Goal: Use online tool/utility: Use online tool/utility

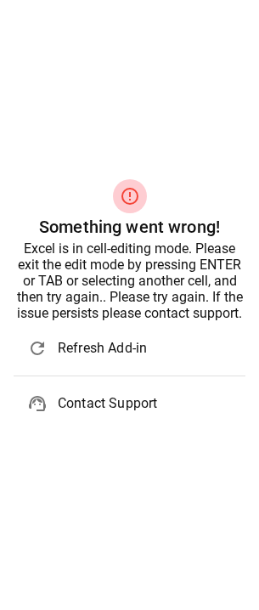
click at [121, 350] on span "Refresh Add-in" at bounding box center [145, 348] width 174 height 20
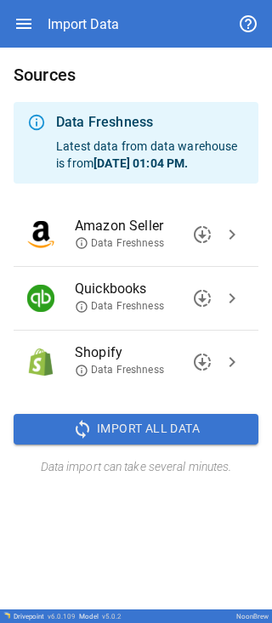
click at [99, 434] on span "Import All Data" at bounding box center [148, 428] width 103 height 21
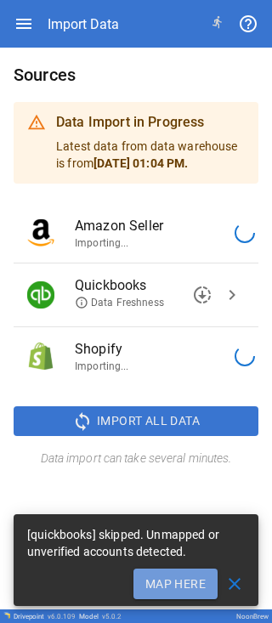
click at [167, 585] on button "Map Here" at bounding box center [175, 584] width 84 height 31
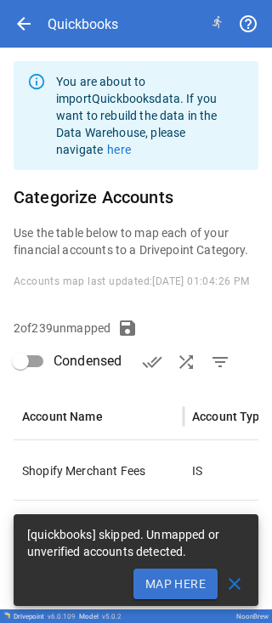
click at [179, 583] on button "Map Here" at bounding box center [175, 584] width 84 height 31
click at [184, 587] on button "Map Here" at bounding box center [175, 584] width 84 height 31
click at [234, 582] on span "close" at bounding box center [234, 584] width 20 height 20
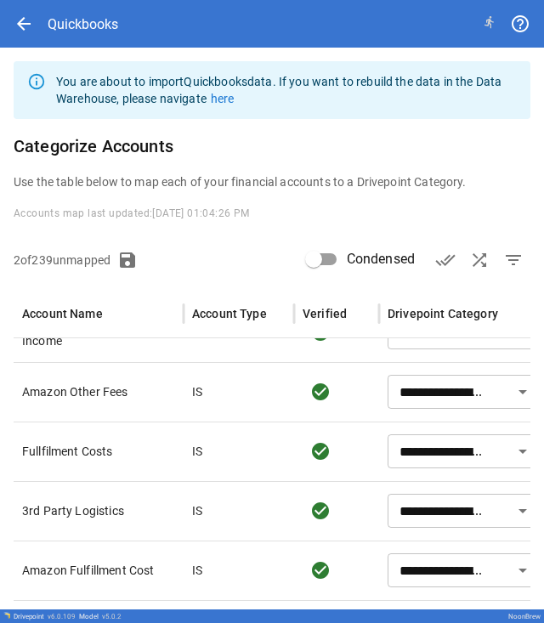
scroll to position [1318, 0]
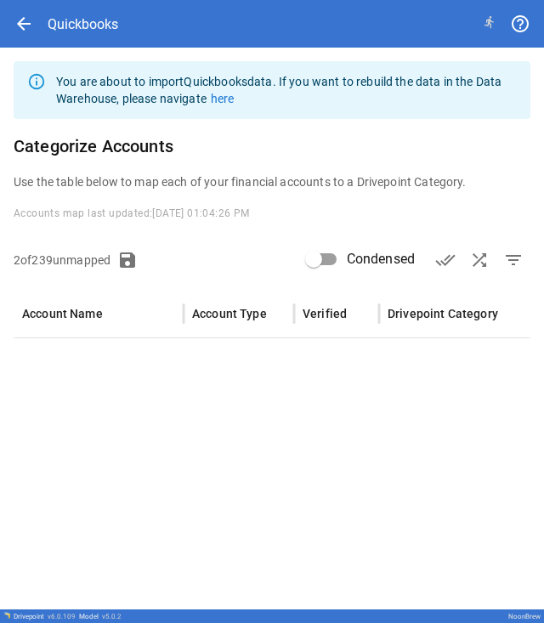
type input "**********"
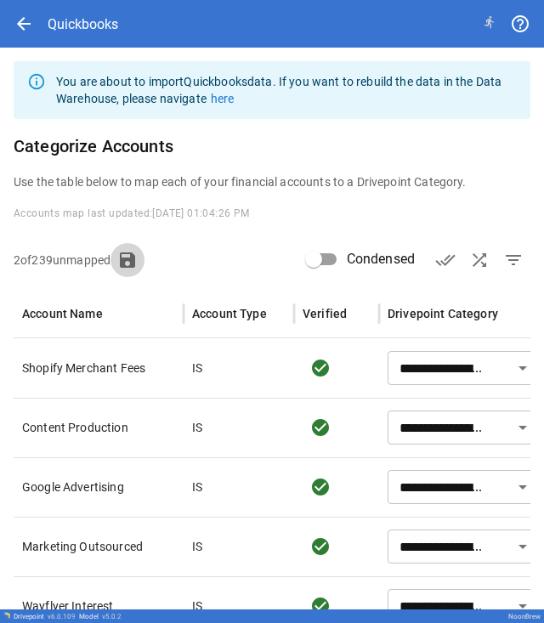
click at [135, 259] on icon "button" at bounding box center [127, 259] width 15 height 15
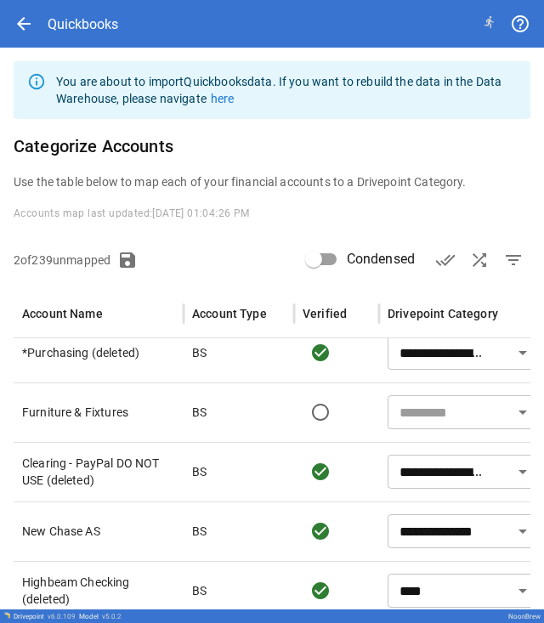
click at [271, 422] on input "text" at bounding box center [450, 412] width 115 height 24
click at [271, 417] on input "text" at bounding box center [450, 412] width 115 height 24
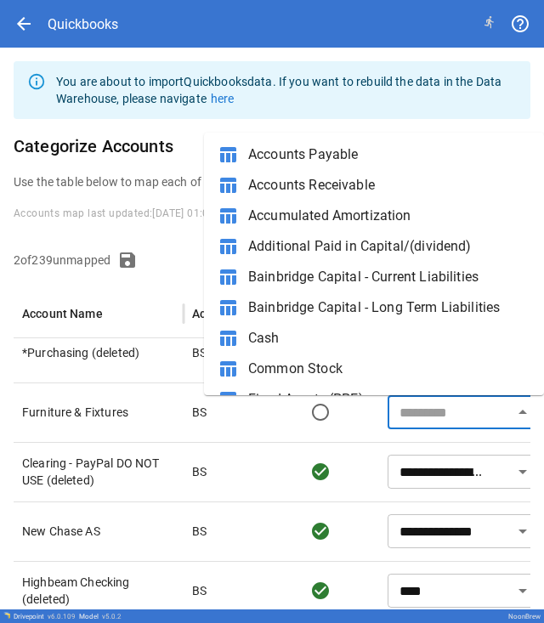
click at [271, 419] on input "text" at bounding box center [450, 412] width 115 height 24
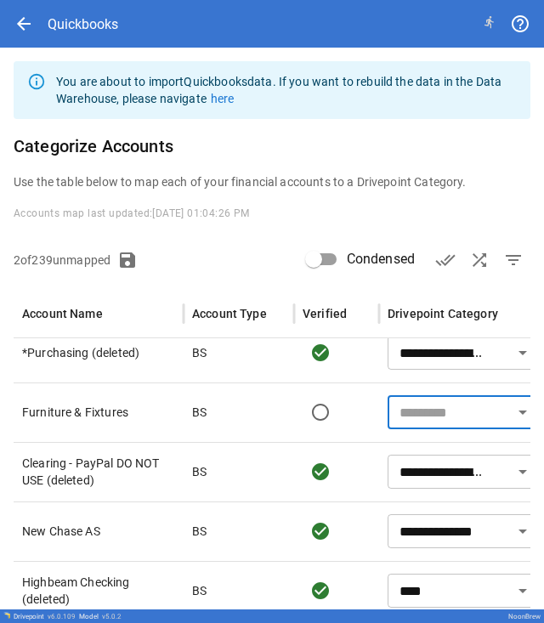
click at [271, 407] on input "text" at bounding box center [450, 412] width 115 height 24
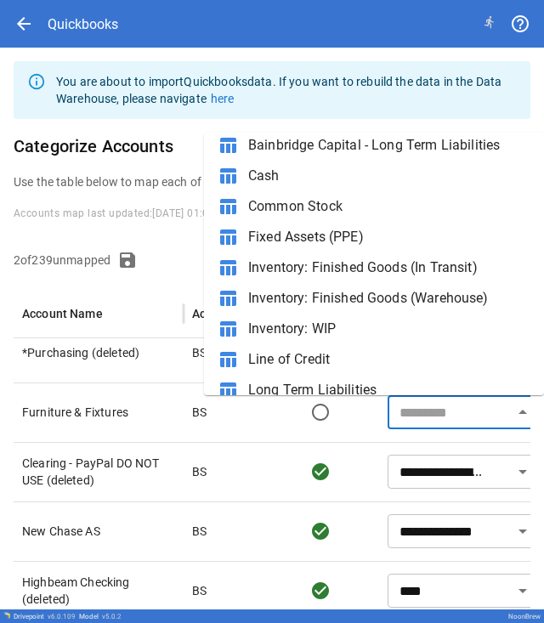
click at [271, 235] on span "Fixed Assets (PPE)" at bounding box center [389, 237] width 282 height 20
type input "**********"
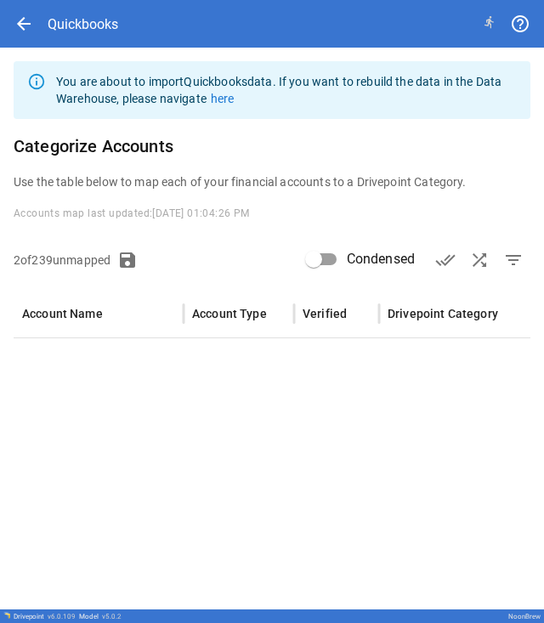
type input "**********"
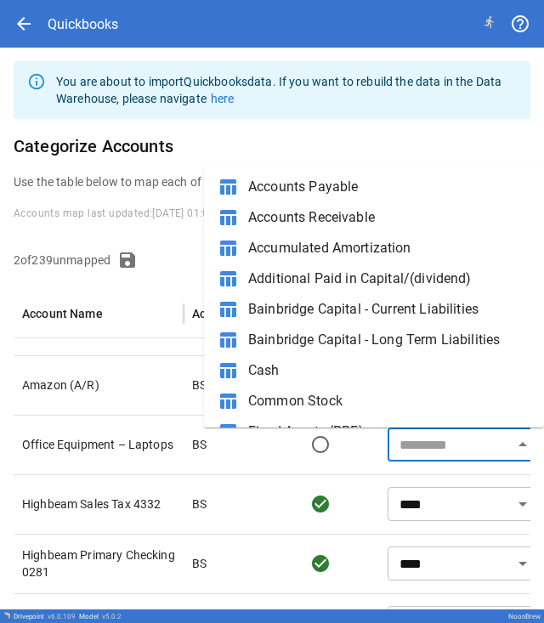
drag, startPoint x: 433, startPoint y: 456, endPoint x: 426, endPoint y: 445, distance: 13.7
click at [271, 456] on input "text" at bounding box center [450, 445] width 115 height 24
click at [271, 445] on input "text" at bounding box center [450, 445] width 115 height 24
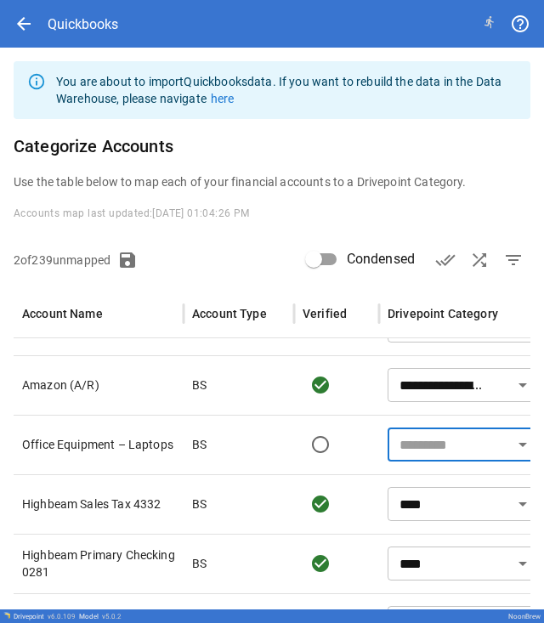
click at [271, 451] on input "text" at bounding box center [450, 445] width 115 height 24
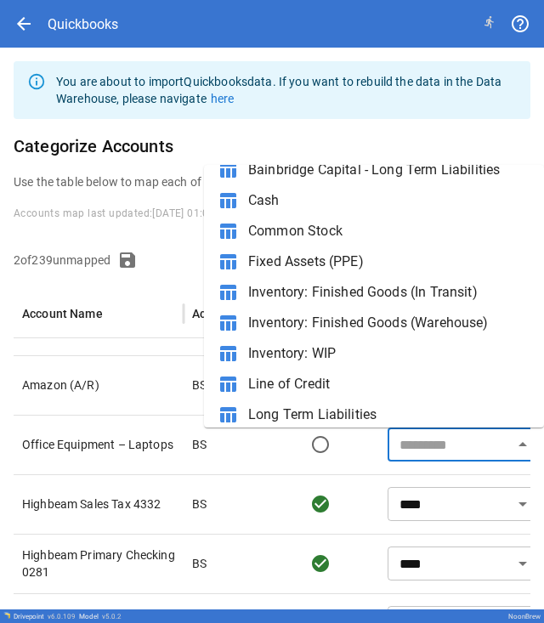
click at [271, 268] on span "Fixed Assets (PPE)" at bounding box center [389, 262] width 282 height 20
type input "**********"
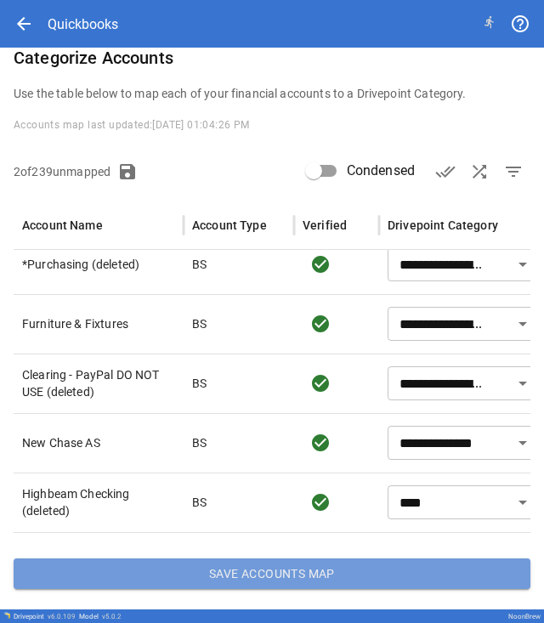
click at [271, 564] on button "Save Accounts Map" at bounding box center [272, 573] width 517 height 31
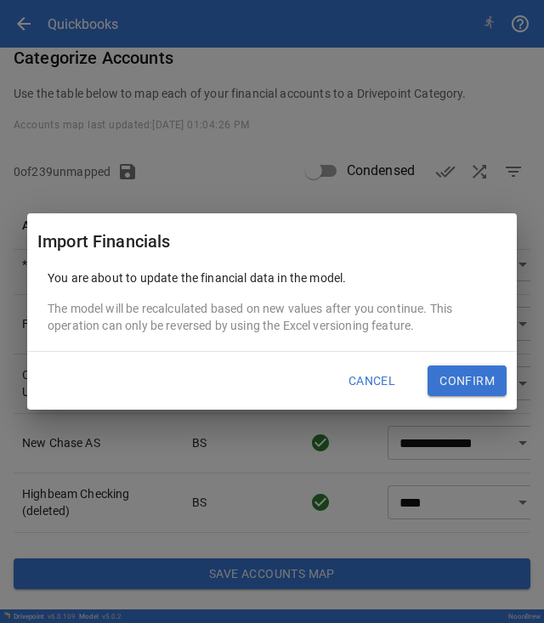
click at [271, 376] on button "Confirm" at bounding box center [467, 381] width 79 height 31
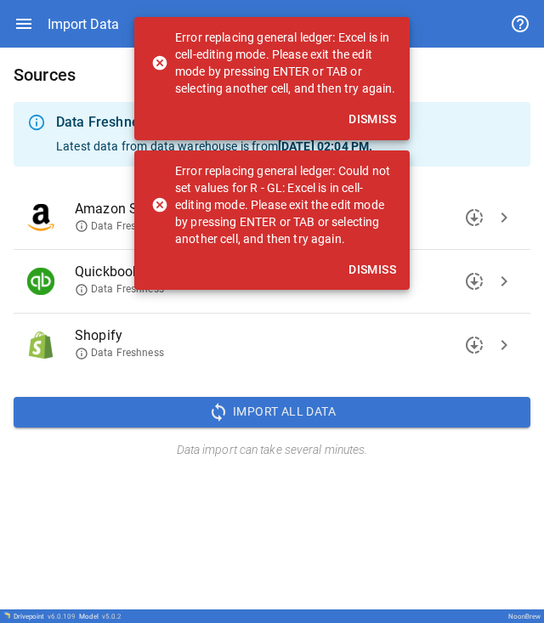
click at [271, 280] on button "Dismiss" at bounding box center [372, 269] width 61 height 31
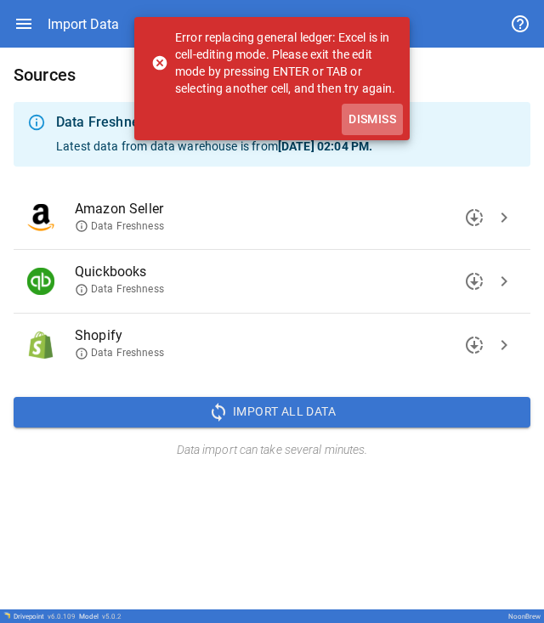
click at [271, 135] on button "Dismiss" at bounding box center [372, 119] width 61 height 31
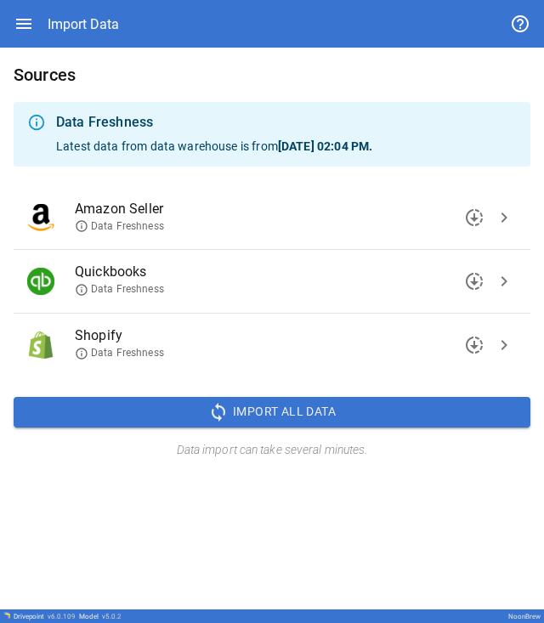
click at [227, 407] on span "sync" at bounding box center [218, 412] width 20 height 20
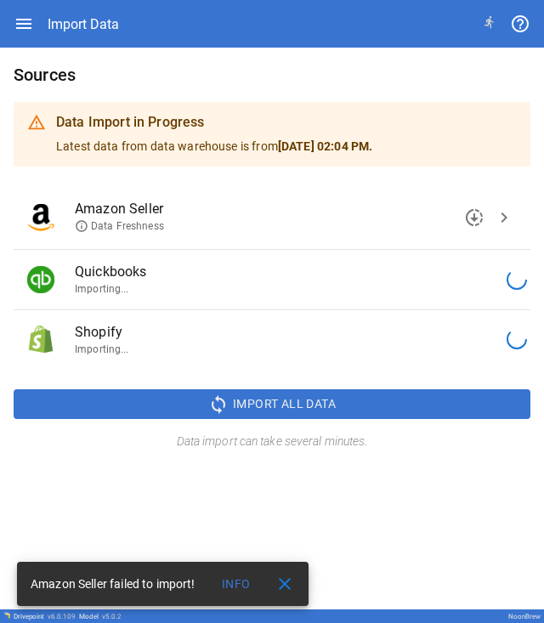
click at [235, 584] on button "Info" at bounding box center [236, 584] width 54 height 31
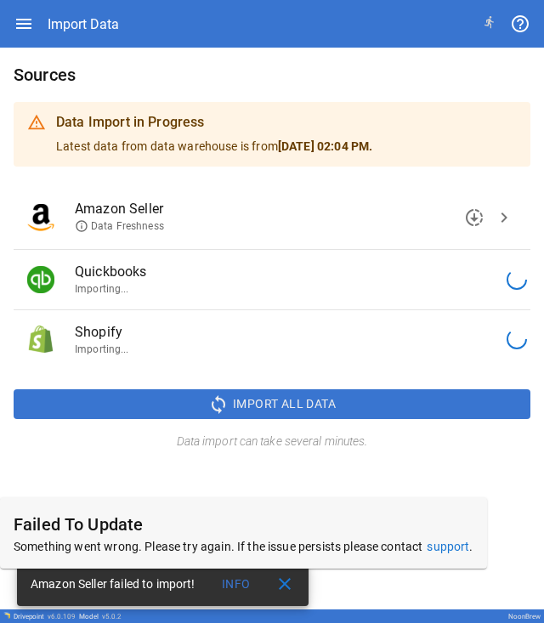
click at [241, 581] on span at bounding box center [238, 576] width 41 height 14
click at [241, 584] on button "Info" at bounding box center [236, 584] width 54 height 31
click at [271, 584] on span "close" at bounding box center [285, 584] width 20 height 20
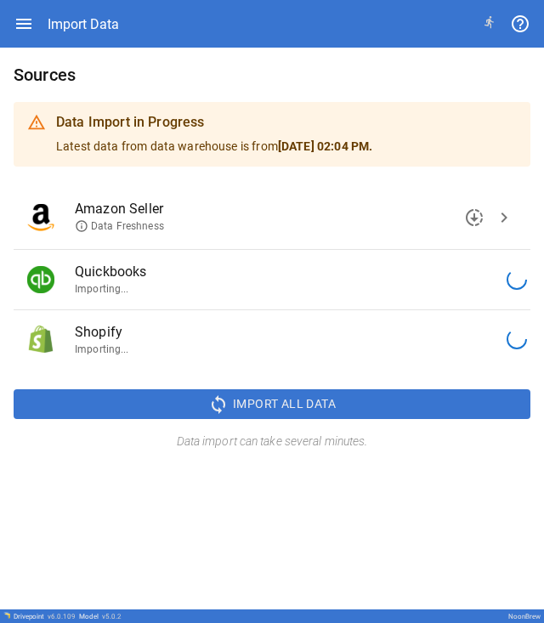
click at [271, 584] on div "Sources Data Import in Progress Latest data from data warehouse is from [DATE] …" at bounding box center [272, 329] width 544 height 562
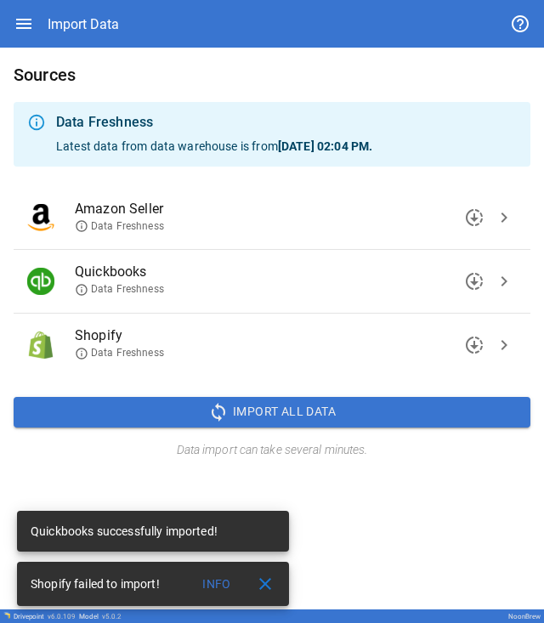
click at [217, 586] on button "Info" at bounding box center [217, 584] width 54 height 31
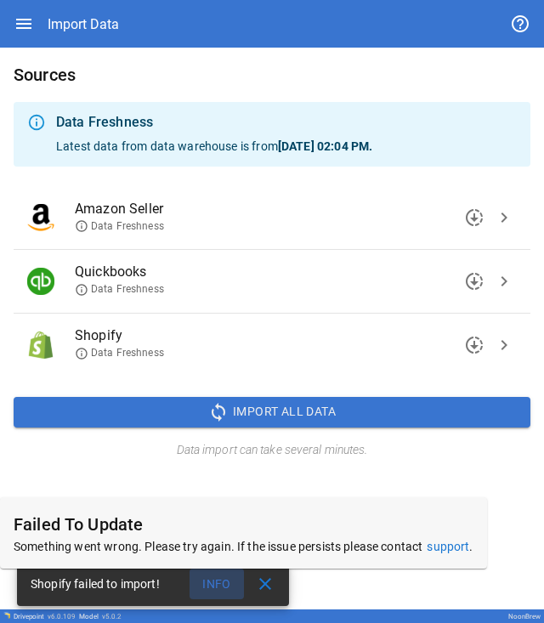
click at [218, 587] on button "Info" at bounding box center [217, 584] width 54 height 31
click at [264, 408] on span "Import All Data" at bounding box center [284, 411] width 103 height 21
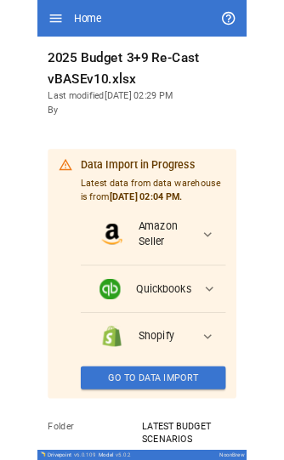
scroll to position [105, 0]
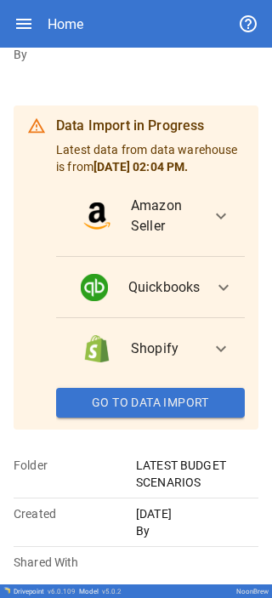
click at [88, 9] on button "Go To Data Import" at bounding box center [150, 403] width 189 height 31
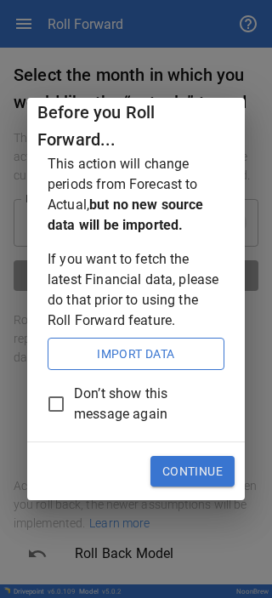
click at [88, 9] on button "Continue" at bounding box center [192, 471] width 84 height 31
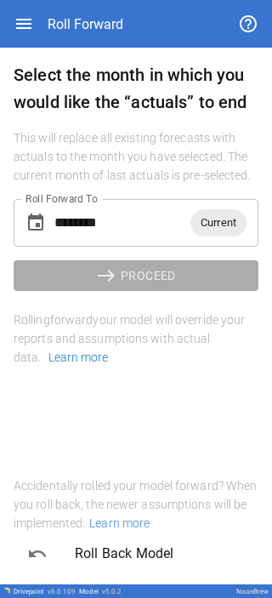
click at [88, 9] on input "********" at bounding box center [122, 223] width 136 height 48
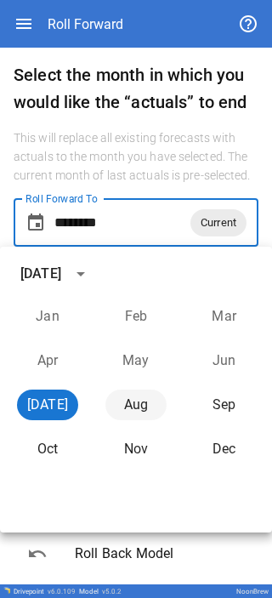
click at [88, 9] on button "Aug" at bounding box center [135, 404] width 61 height 31
type input "********"
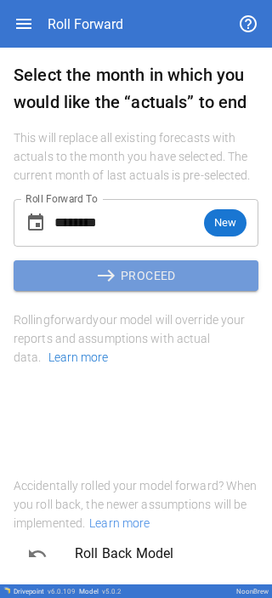
click at [88, 9] on span "east" at bounding box center [108, 275] width 25 height 20
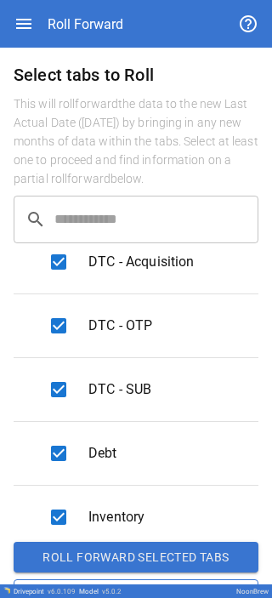
scroll to position [936, 0]
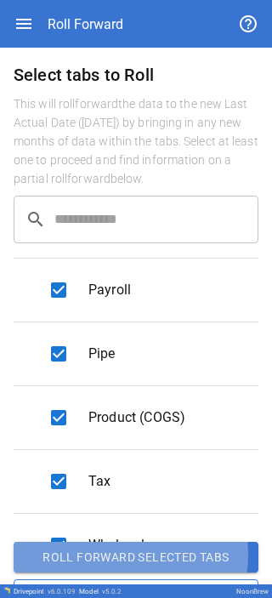
click at [88, 9] on button "Roll forward selected tabs" at bounding box center [136, 556] width 245 height 31
